Goal: Task Accomplishment & Management: Use online tool/utility

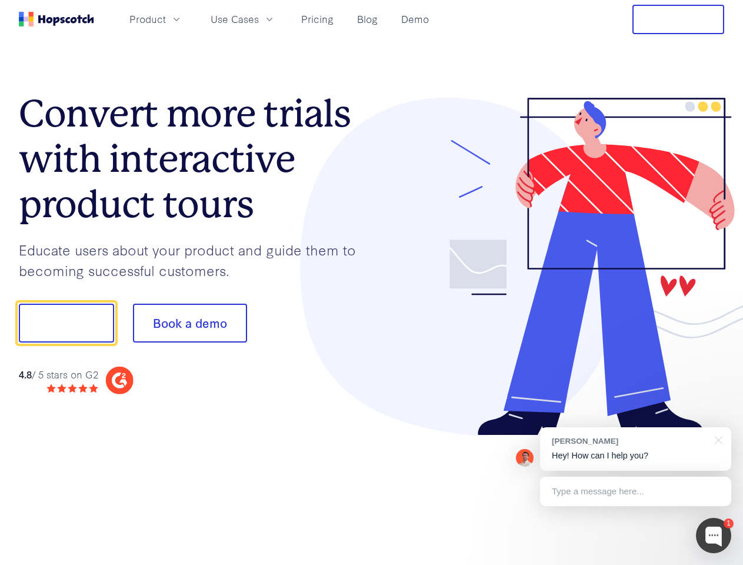
click at [372, 282] on div at bounding box center [548, 267] width 353 height 338
click at [166, 19] on span "Product" at bounding box center [147, 19] width 36 height 15
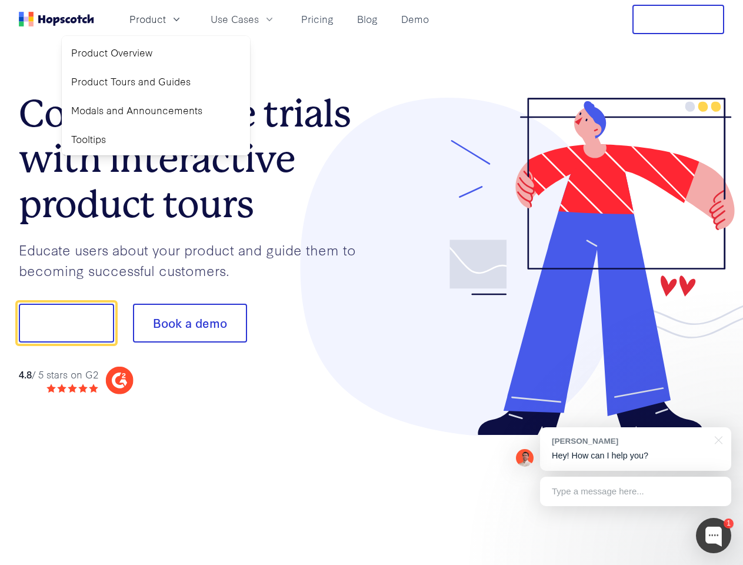
click at [259, 19] on span "Use Cases" at bounding box center [235, 19] width 48 height 15
click at [678, 19] on button "Free Trial" at bounding box center [679, 19] width 92 height 29
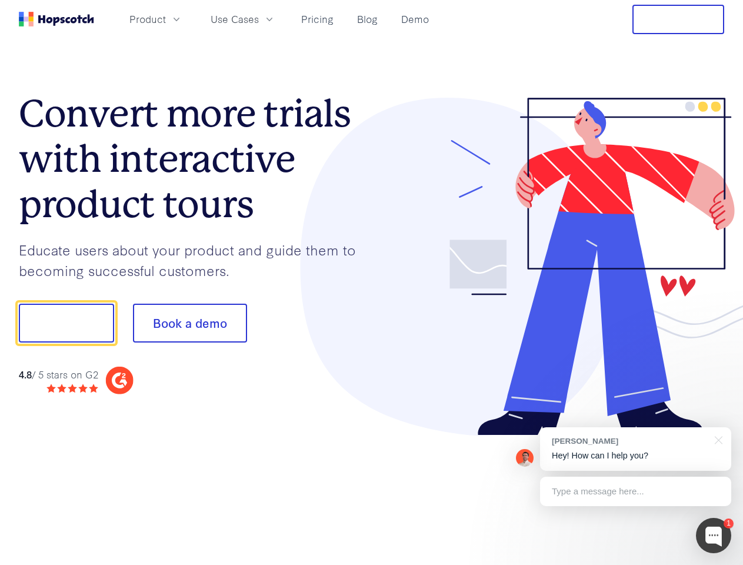
click at [66, 323] on button "Show me!" at bounding box center [66, 323] width 95 height 39
click at [189, 323] on button "Book a demo" at bounding box center [190, 323] width 114 height 39
click at [714, 535] on div at bounding box center [713, 535] width 35 height 35
click at [635, 449] on div "[PERSON_NAME] Hey! How can I help you?" at bounding box center [635, 449] width 191 height 44
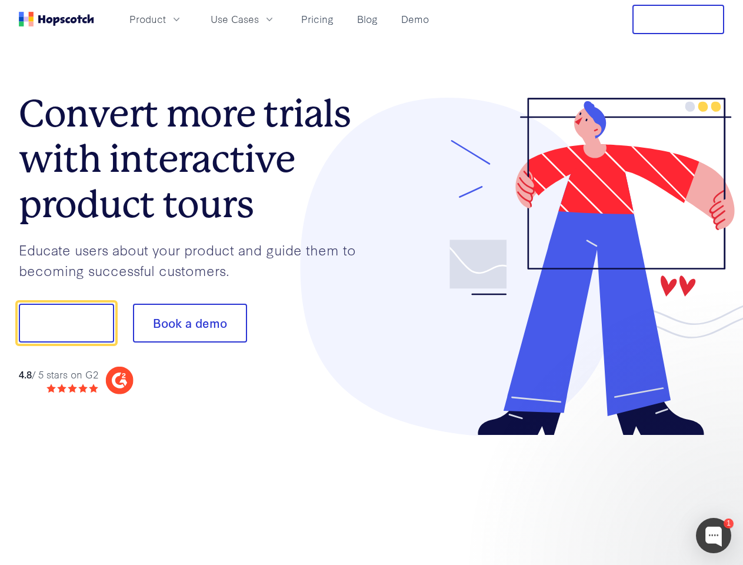
click at [717, 439] on div at bounding box center [621, 400] width 221 height 235
click at [635, 491] on div at bounding box center [621, 400] width 221 height 235
